Goal: Task Accomplishment & Management: Complete application form

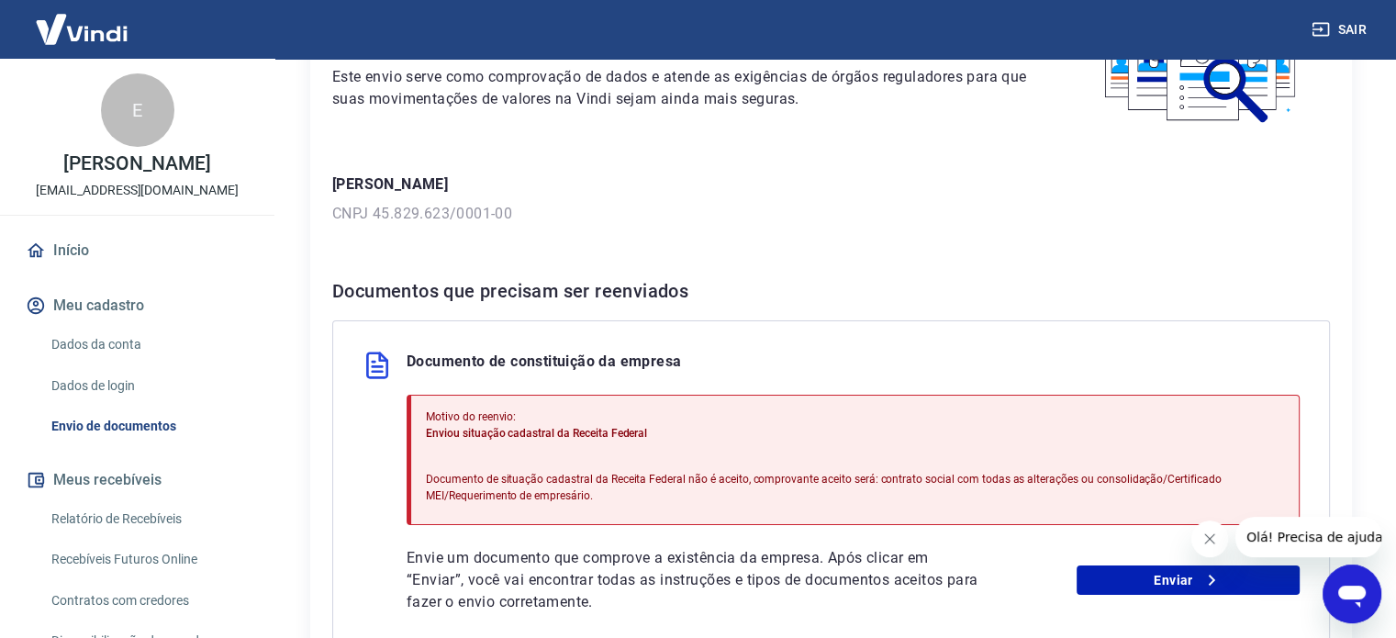
scroll to position [367, 0]
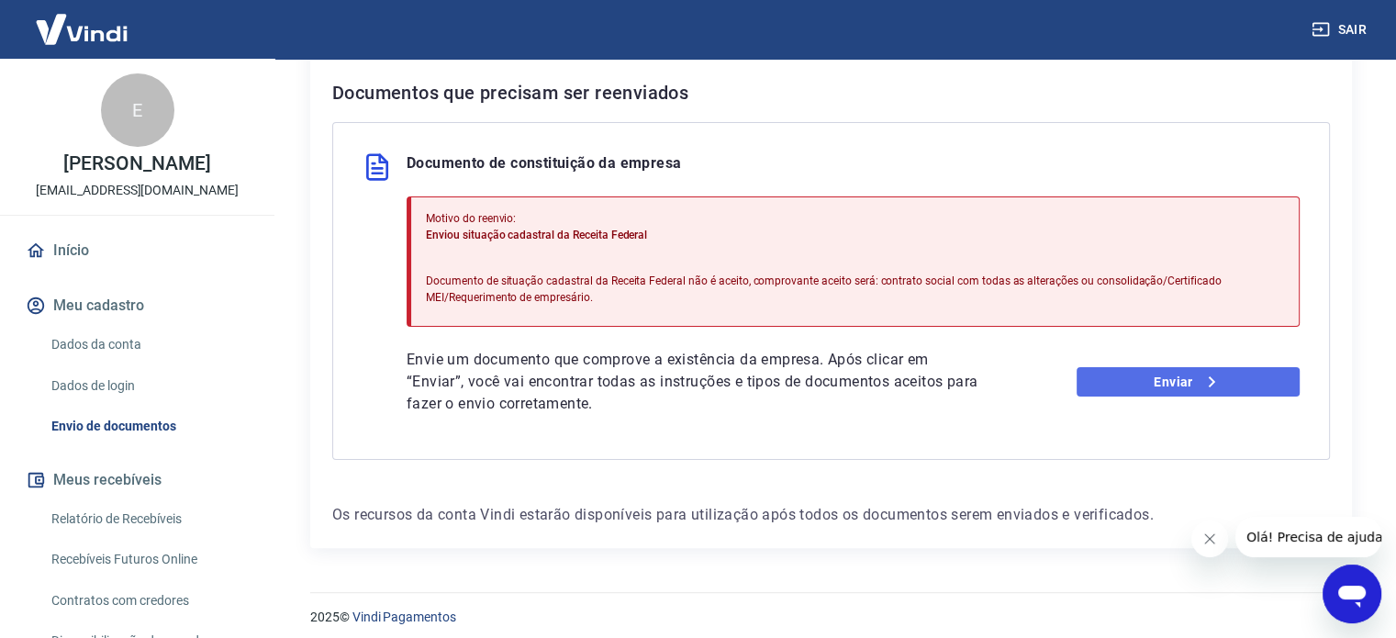
click at [1204, 377] on icon at bounding box center [1211, 382] width 22 height 22
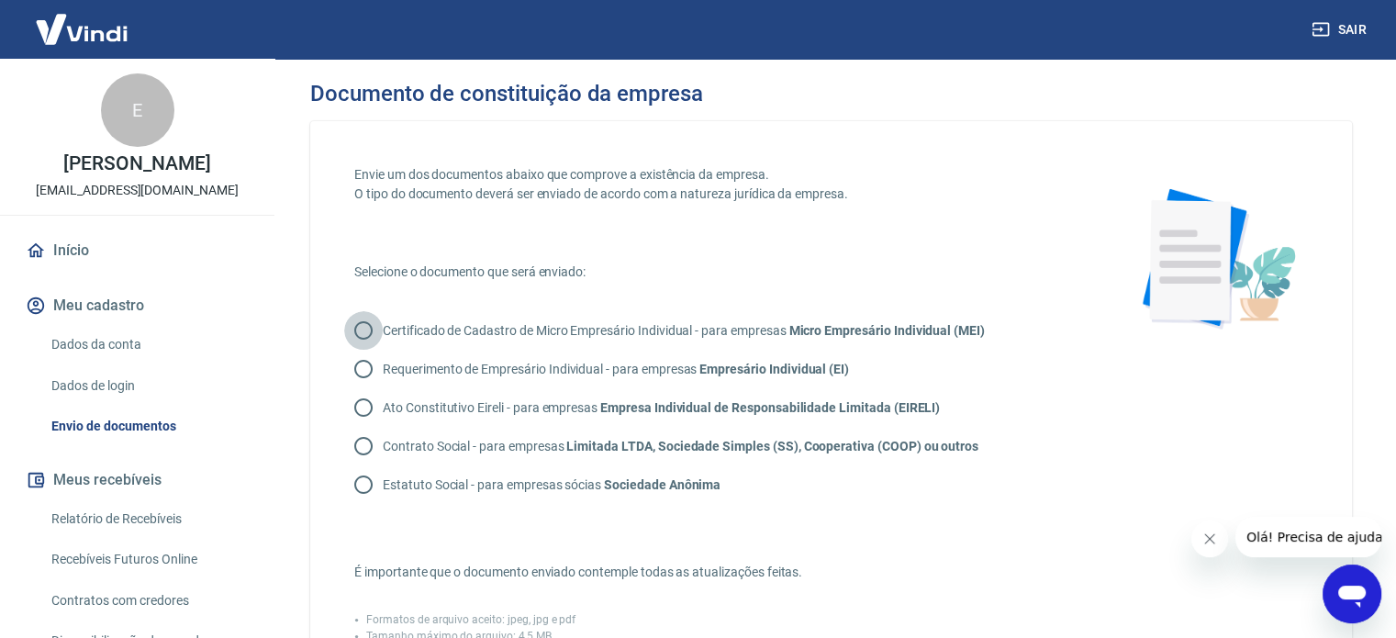
click at [356, 326] on input "Certificado de Cadastro de Micro Empresário Individual - para empresas Micro Em…" at bounding box center [363, 330] width 39 height 39
radio input "true"
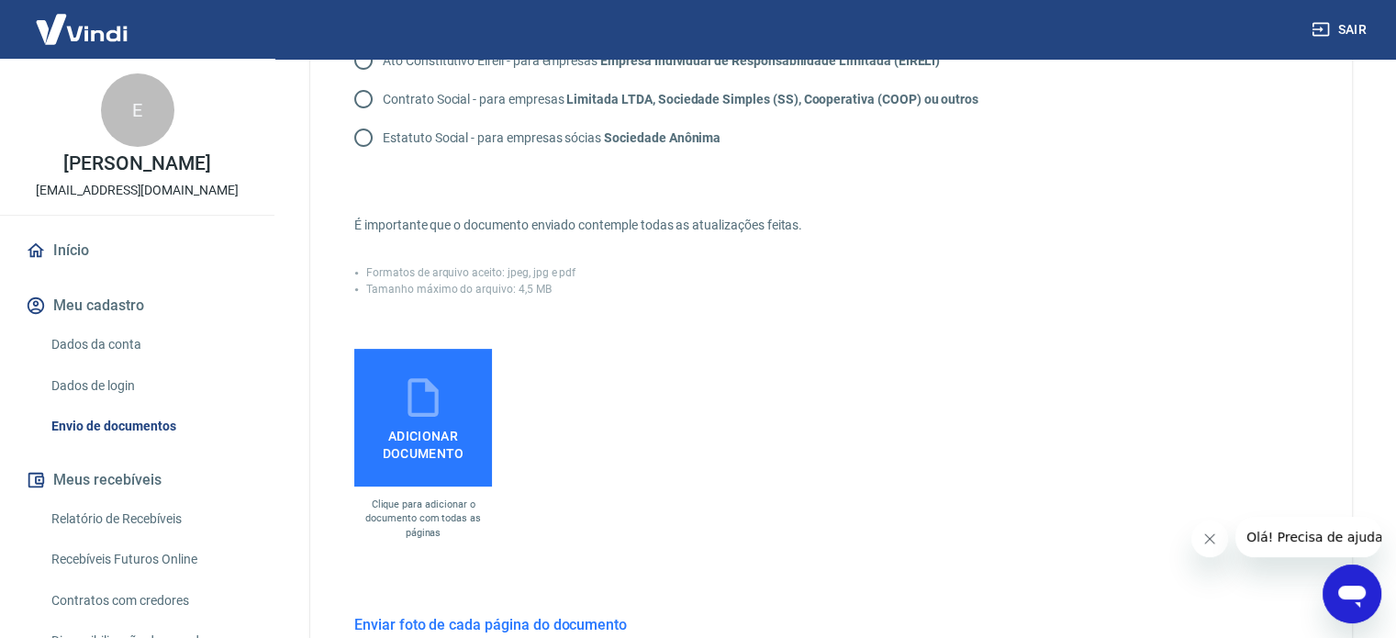
scroll to position [367, 0]
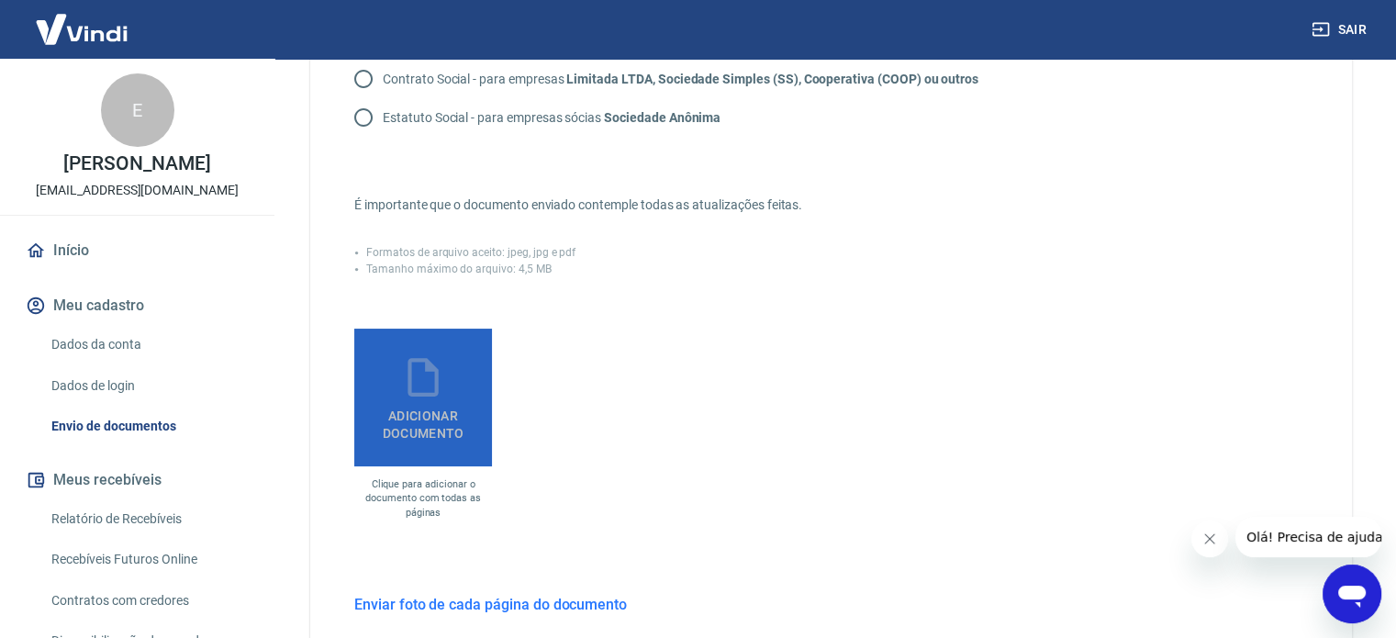
click at [421, 406] on span "Adicionar documento" at bounding box center [423, 420] width 123 height 41
click at [0, 0] on input "Adicionar documento" at bounding box center [0, 0] width 0 height 0
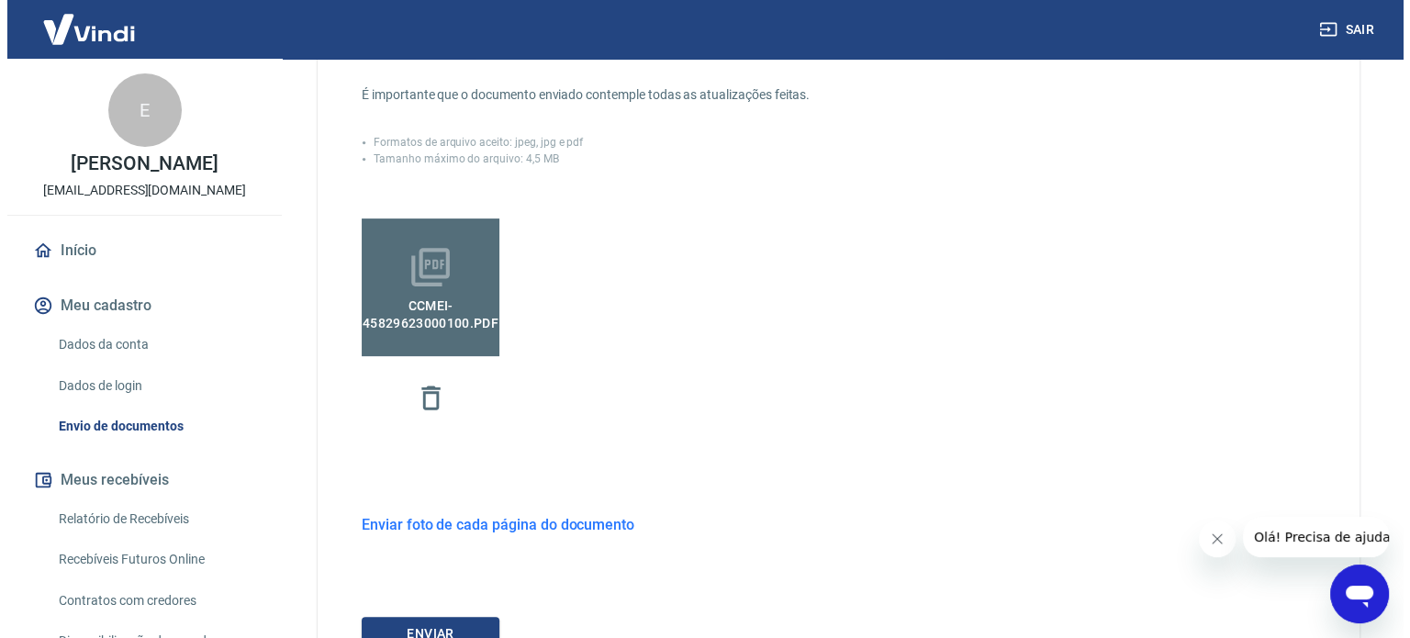
scroll to position [634, 0]
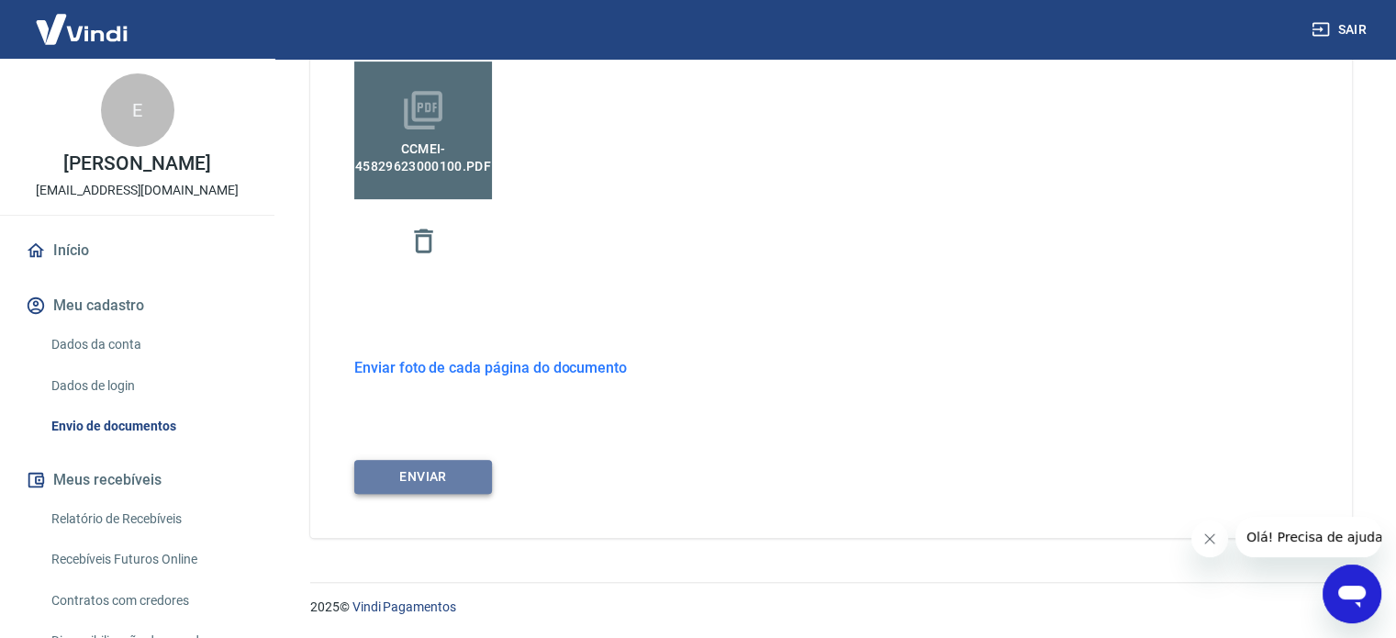
click at [453, 479] on button "ENVIAR" at bounding box center [423, 477] width 138 height 34
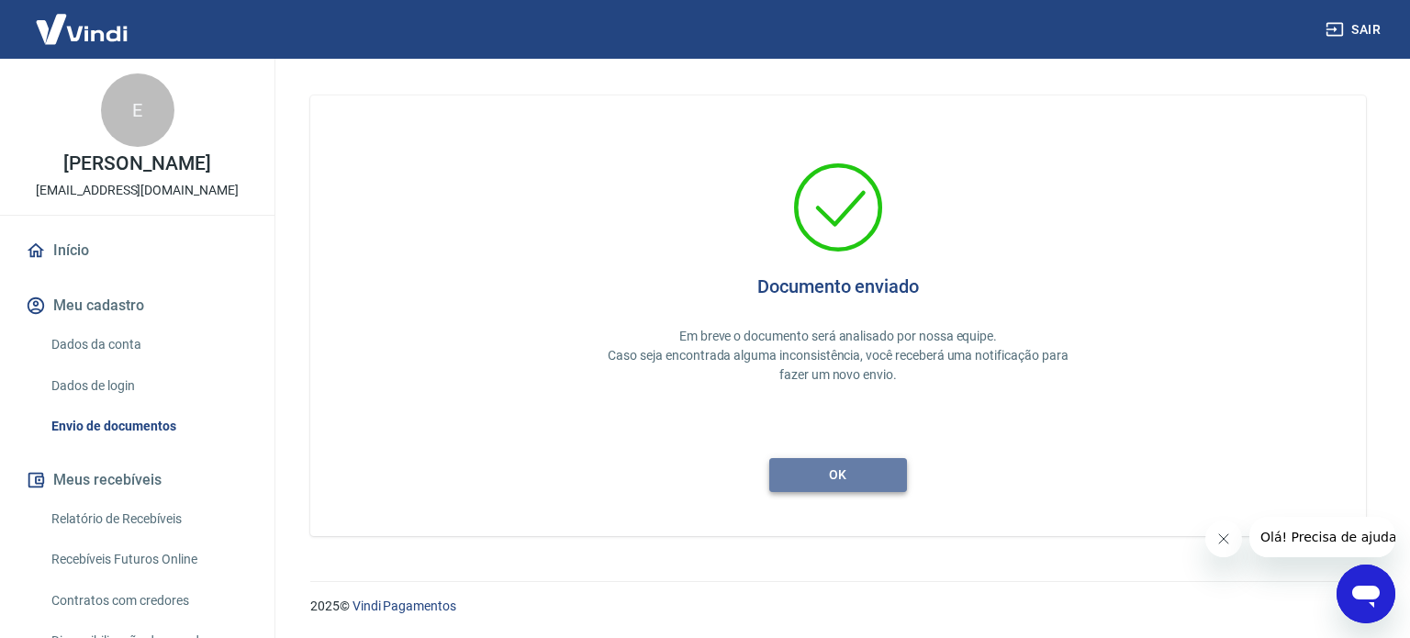
click at [879, 476] on button "ok" at bounding box center [838, 475] width 138 height 34
